Goal: Task Accomplishment & Management: Use online tool/utility

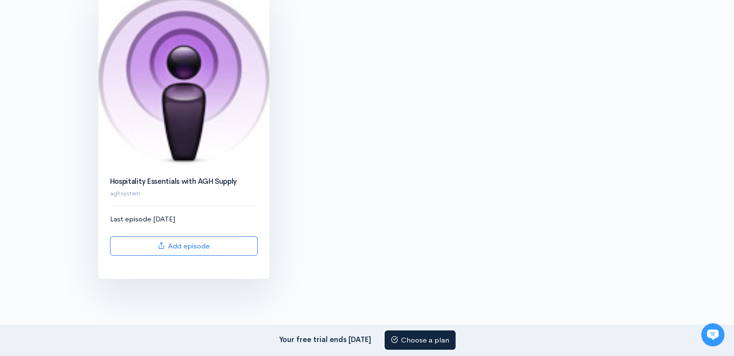
click at [195, 132] on img at bounding box center [183, 79] width 171 height 174
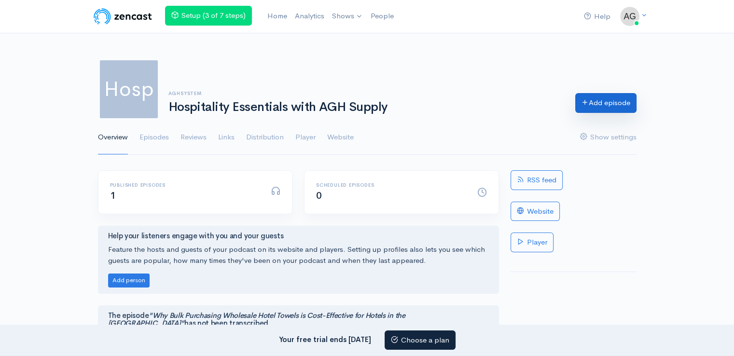
click at [611, 109] on link "Add episode" at bounding box center [605, 103] width 61 height 20
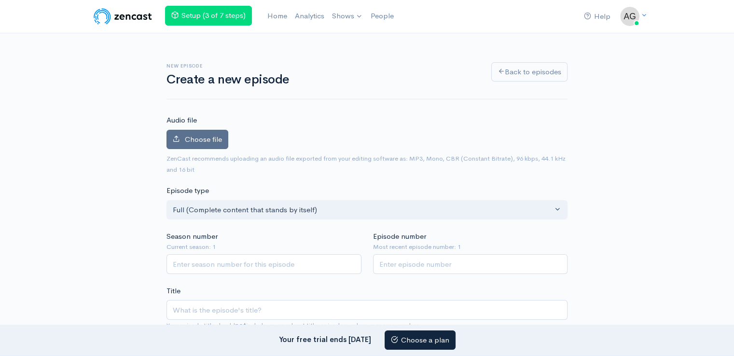
click at [204, 133] on label "Choose file" at bounding box center [197, 140] width 62 height 20
click at [0, 0] on input "Choose file" at bounding box center [0, 0] width 0 height 0
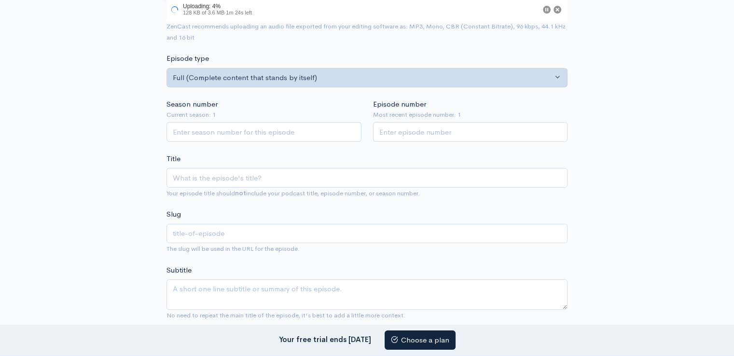
scroll to position [164, 0]
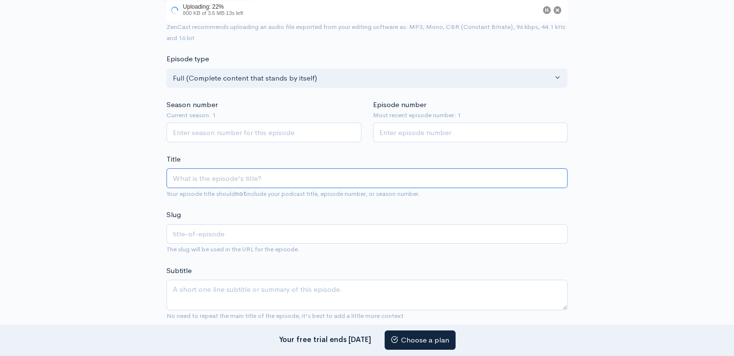
click at [240, 171] on input "Title" at bounding box center [366, 178] width 401 height 20
paste input "https://band.us/page/99685424/post/19"
type input "https://band.us/page/99685424/post/19"
type input "httpsbanduspage99685424post19"
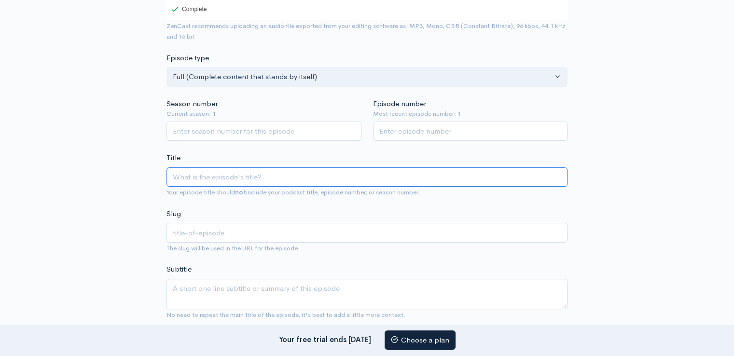
paste input "Beyond White: The New Era of Decorative Hotel Top Sheets in U.S. Hospitality"
type input "Beyond White: The New Era of Decorative Hotel Top Sheets in U.S. Hospitality"
type input "beyond-white-the-new-era-of-decorative-hotel-top-sheets-in-us-hospitality"
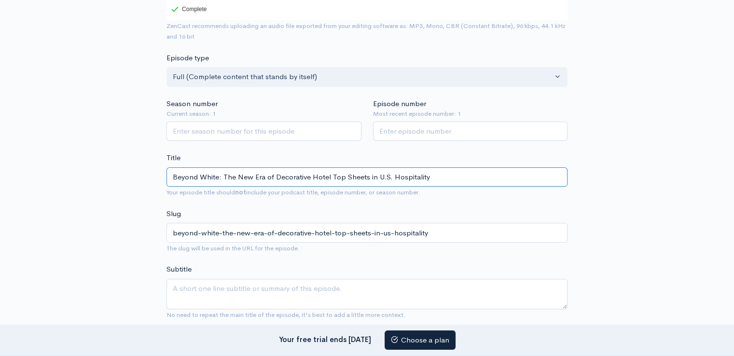
type input "Beyond White: The New Era of Decorative Hotel Top Sheets in U.S. Hospitality"
click at [238, 284] on textarea "Subtitle" at bounding box center [366, 294] width 401 height 30
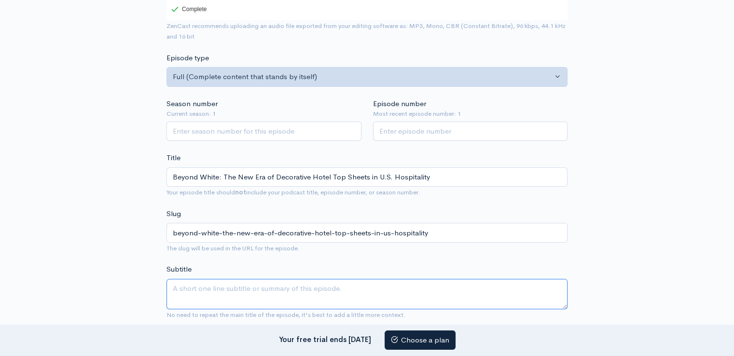
paste textarea "Decorative hotel top sheets are redefining style and comfort in U.S. hotels. Be…"
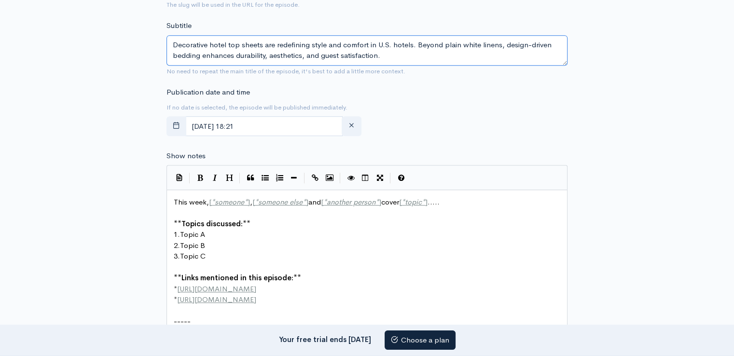
scroll to position [439, 0]
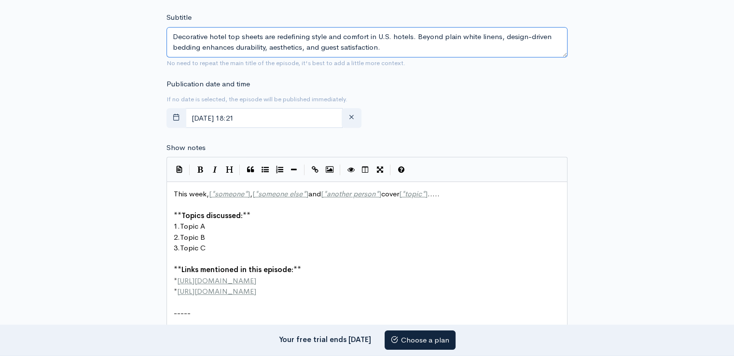
type textarea "Decorative hotel top sheets are redefining style and comfort in U.S. hotels. Be…"
click at [330, 202] on pre "​" at bounding box center [371, 204] width 398 height 11
type textarea "This week, [*someone*], [*someone else*] and [*another person*] cover [*topic*]…"
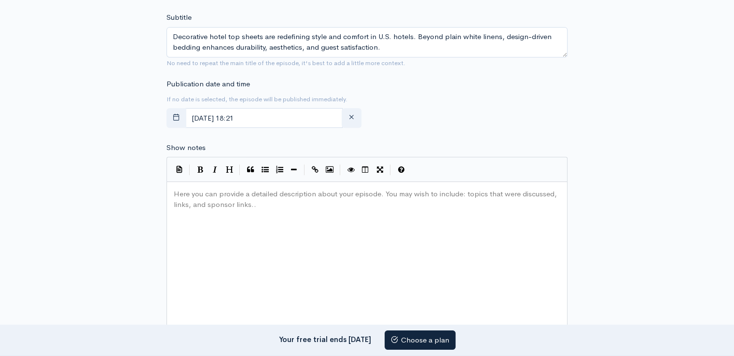
paste textarea
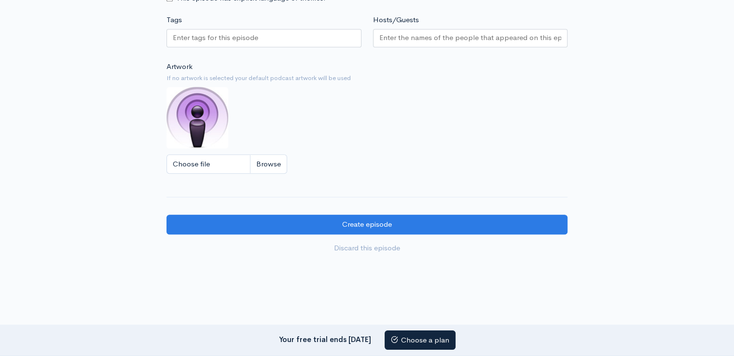
scroll to position [866, 0]
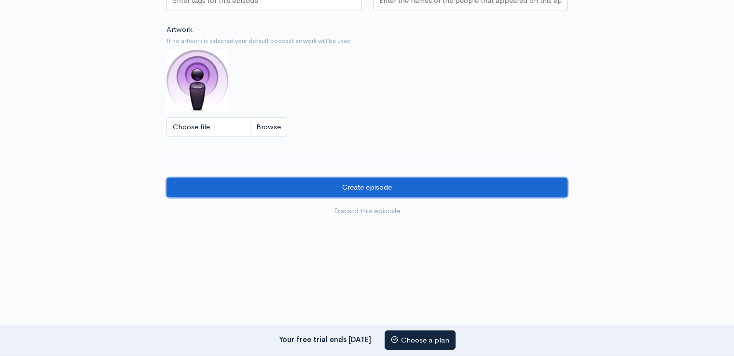
click at [378, 188] on input "Create episode" at bounding box center [366, 188] width 401 height 20
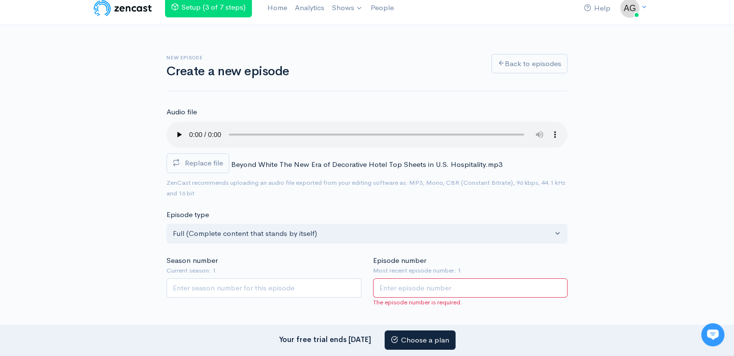
click at [402, 290] on input "Episode number" at bounding box center [470, 288] width 195 height 20
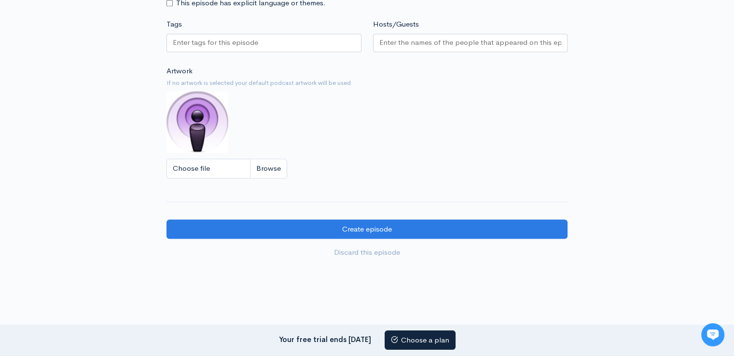
scroll to position [857, 0]
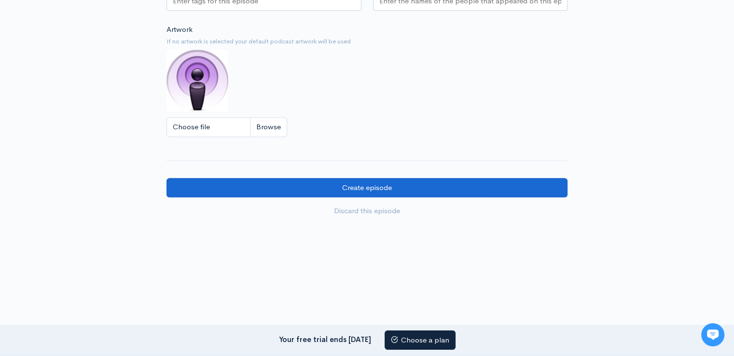
type input "2"
click at [345, 186] on input "Create episode" at bounding box center [366, 188] width 401 height 20
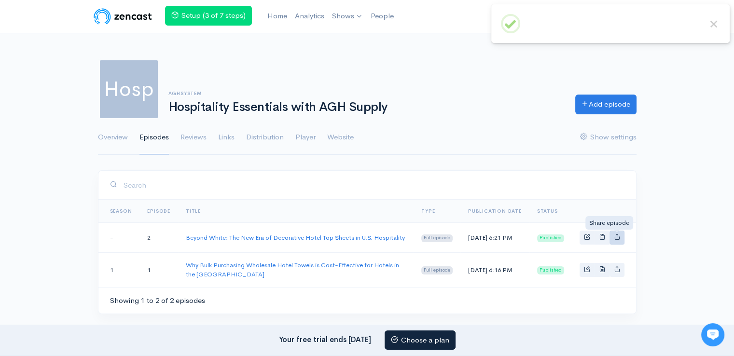
click at [614, 238] on icon "Basic example" at bounding box center [617, 237] width 6 height 6
type input "[URL][DOMAIN_NAME]"
type input "<iframe src='[URL][DOMAIN_NAME]' width='100%' height='190' frameborder='0' scro…"
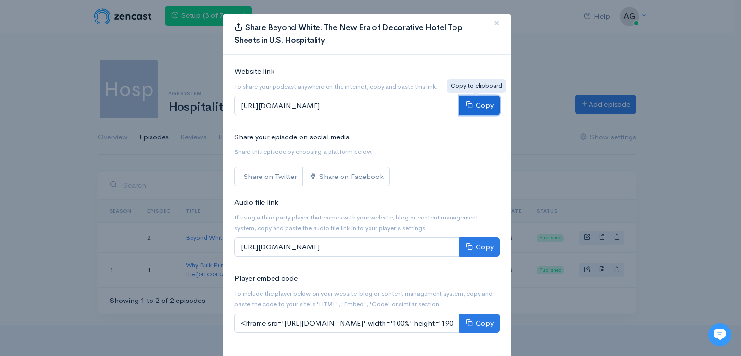
click at [477, 107] on button "Copy" at bounding box center [479, 106] width 41 height 20
